Goal: Task Accomplishment & Management: Use online tool/utility

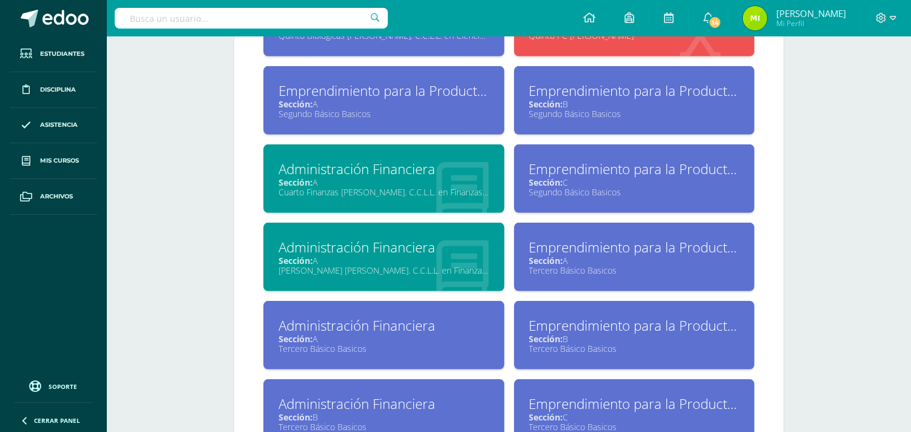
scroll to position [1079, 0]
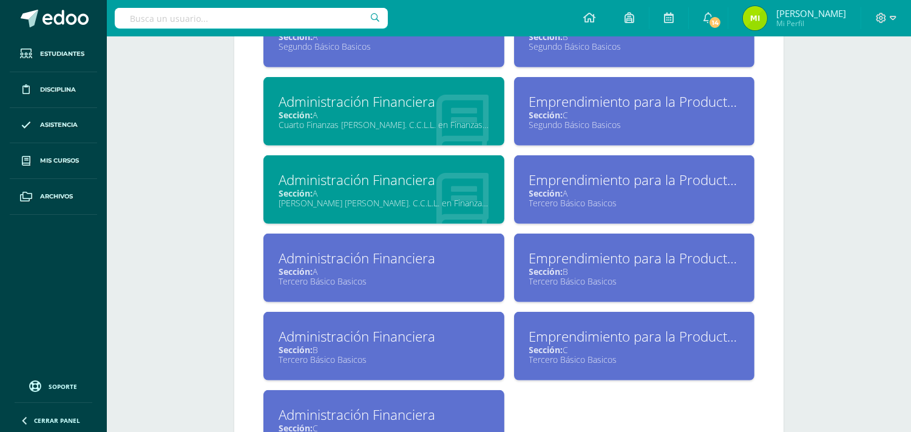
click at [408, 354] on div "Tercero Básico Basicos" at bounding box center [384, 360] width 211 height 12
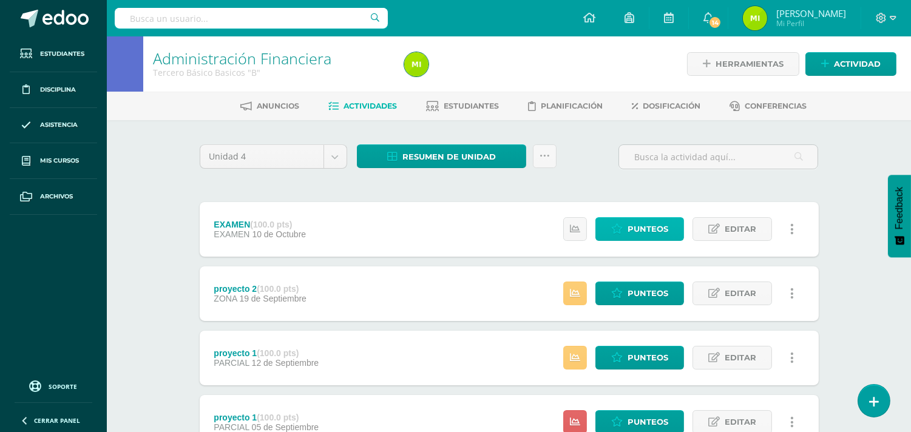
click at [659, 225] on span "Punteos" at bounding box center [648, 229] width 41 height 22
